Goal: Task Accomplishment & Management: Complete application form

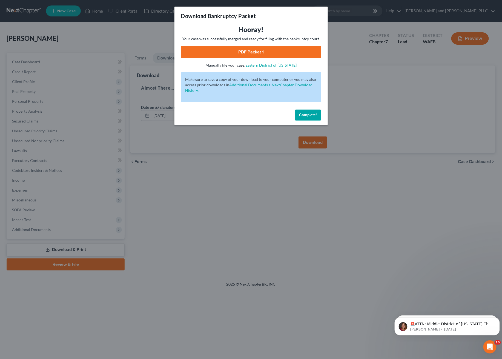
click at [308, 113] on span "Complete!" at bounding box center [308, 115] width 18 height 5
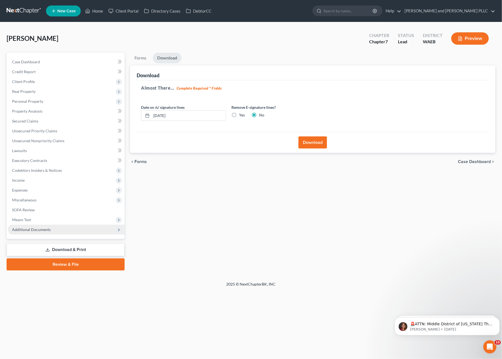
click at [58, 232] on span "Additional Documents" at bounding box center [66, 230] width 117 height 10
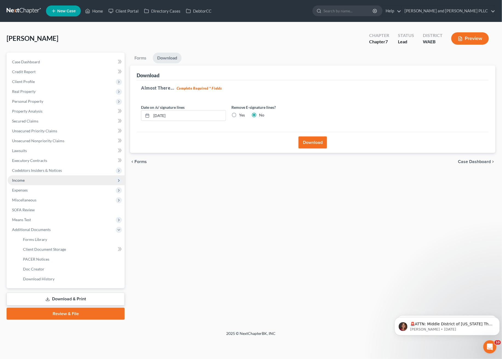
click at [30, 178] on span "Income" at bounding box center [66, 180] width 117 height 10
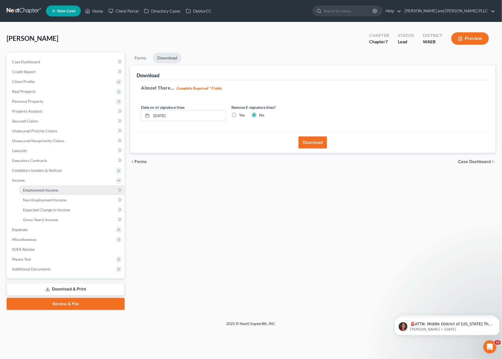
click at [41, 191] on span "Employment Income" at bounding box center [40, 190] width 35 height 5
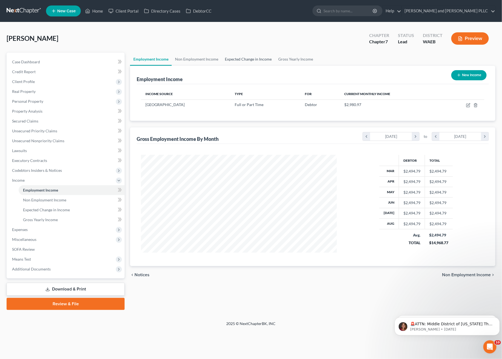
scroll to position [98, 207]
click at [470, 104] on icon "button" at bounding box center [469, 104] width 2 height 2
select select "0"
select select "50"
select select "0"
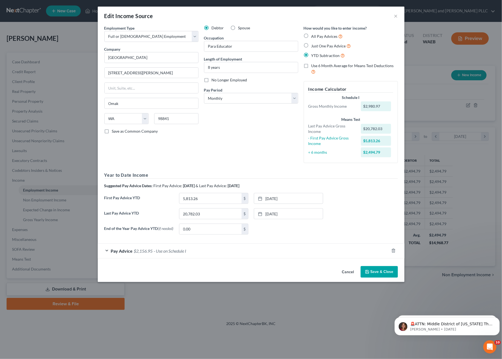
click at [350, 272] on button "Cancel" at bounding box center [348, 272] width 21 height 11
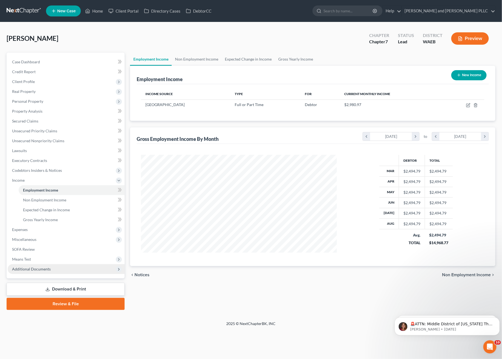
click at [57, 270] on span "Additional Documents" at bounding box center [66, 269] width 117 height 10
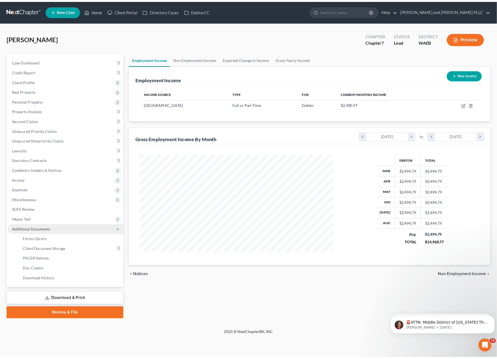
scroll to position [273906, 273797]
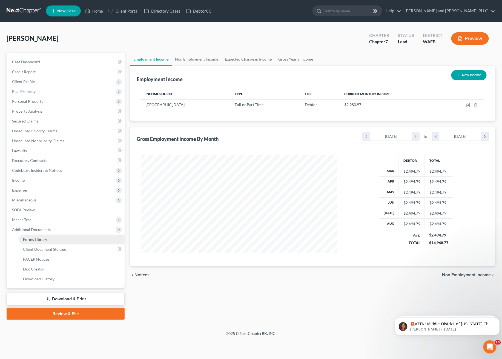
click at [65, 243] on link "Forms Library" at bounding box center [72, 240] width 106 height 10
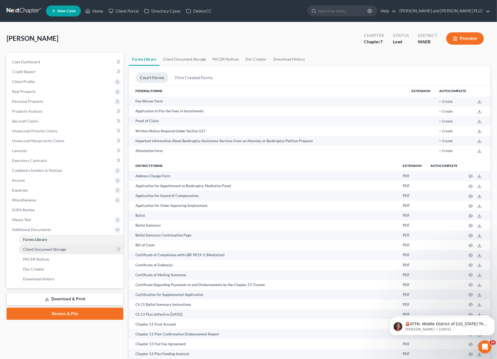
click at [65, 251] on span "Client Document Storage" at bounding box center [44, 249] width 43 height 5
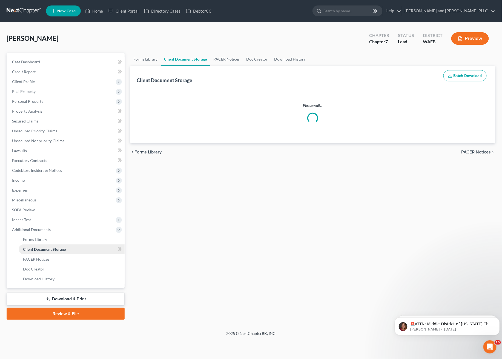
select select "0"
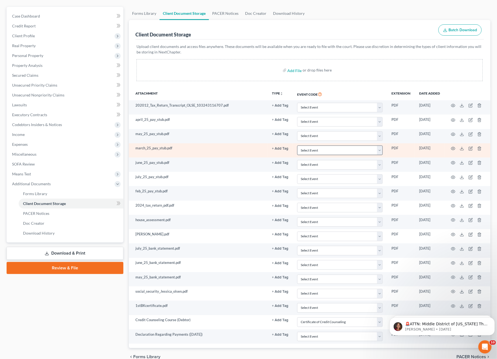
scroll to position [73, 0]
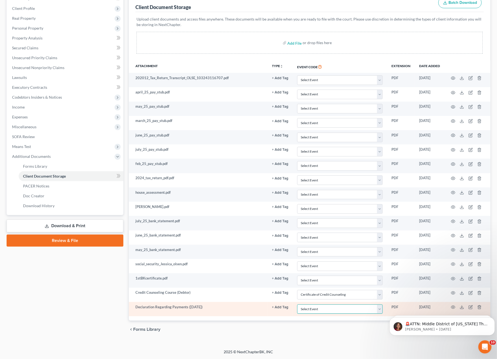
click at [344, 311] on select "Select Event Certificate of Credit Counseling Ch 13 - Certificate Re Payments a…" at bounding box center [339, 309] width 85 height 10
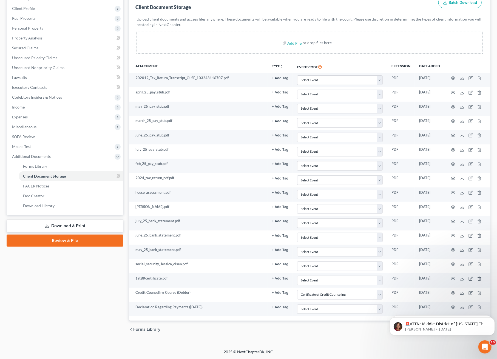
click at [335, 335] on div "chevron_left Forms Library PACER Notices chevron_right" at bounding box center [309, 330] width 361 height 18
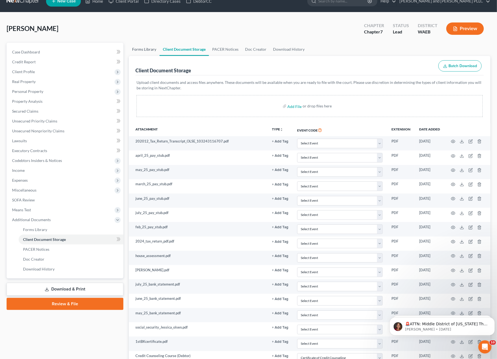
scroll to position [0, 0]
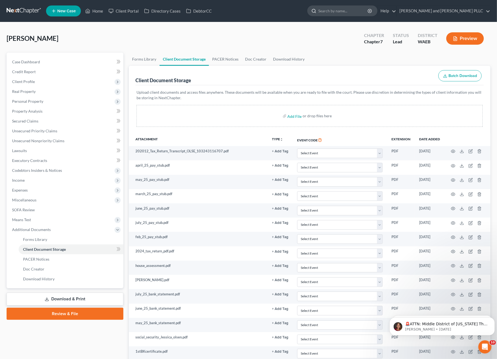
click at [368, 10] on input "search" at bounding box center [343, 11] width 50 height 10
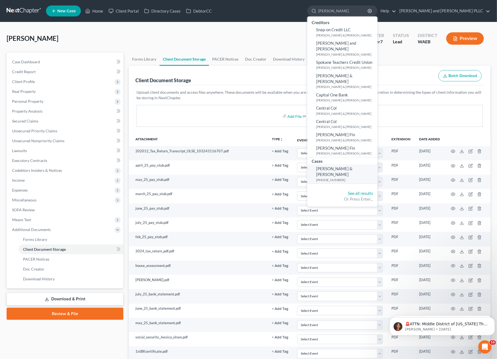
type input "[PERSON_NAME]"
click at [377, 164] on link "[PERSON_NAME] & [PERSON_NAME] [PHONE_NUMBER]" at bounding box center [342, 173] width 70 height 19
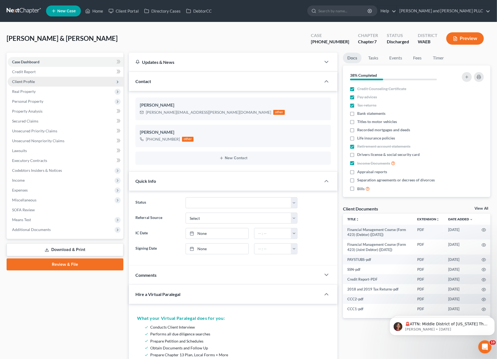
click at [28, 77] on span "Client Profile" at bounding box center [66, 82] width 116 height 10
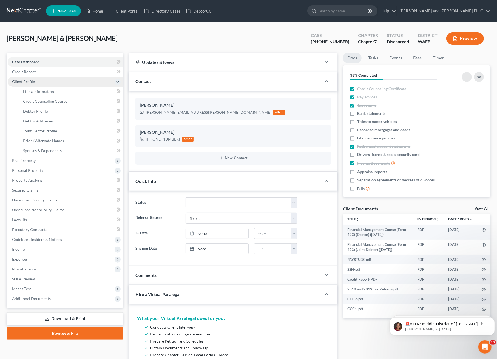
click at [46, 85] on span "Client Profile" at bounding box center [66, 82] width 116 height 10
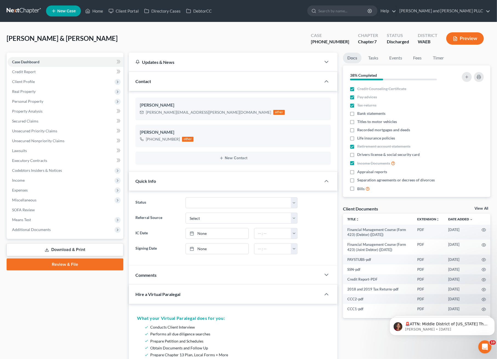
click at [45, 92] on span "Real Property" at bounding box center [66, 92] width 116 height 10
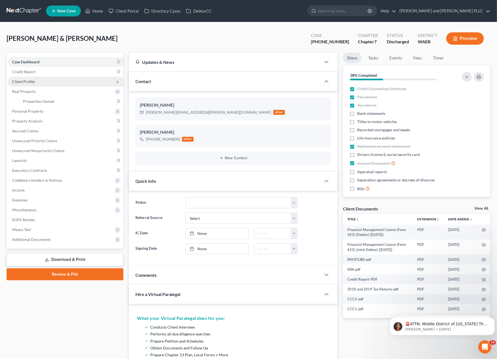
click at [46, 78] on span "Client Profile" at bounding box center [66, 82] width 116 height 10
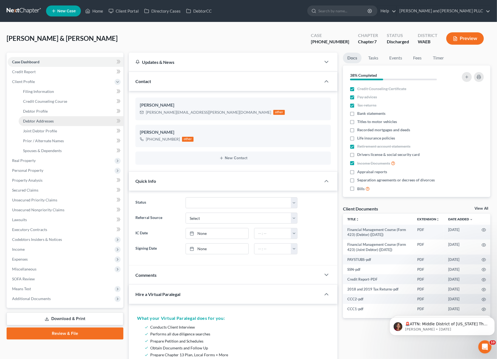
click at [27, 121] on span "Debtor Addresses" at bounding box center [38, 121] width 31 height 5
